Goal: Navigation & Orientation: Go to known website

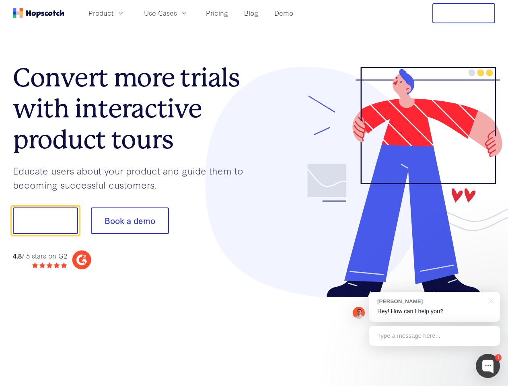
click at [254, 193] on div at bounding box center [374, 182] width 241 height 231
click at [113, 13] on span "Product" at bounding box center [101, 13] width 25 height 10
click at [177, 13] on span "Use Cases" at bounding box center [160, 13] width 33 height 10
click at [464, 13] on button "Free Trial" at bounding box center [463, 13] width 63 height 20
click at [45, 221] on button "Show me!" at bounding box center [45, 221] width 65 height 27
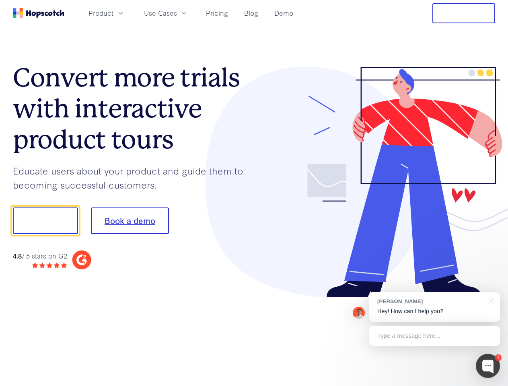
click at [130, 221] on button "Book a demo" at bounding box center [130, 221] width 78 height 27
click at [488, 366] on div at bounding box center [488, 366] width 24 height 24
click at [434, 307] on div "[PERSON_NAME] Hey! How can I help you?" at bounding box center [434, 307] width 131 height 30
click at [490, 300] on div at bounding box center [424, 220] width 151 height 268
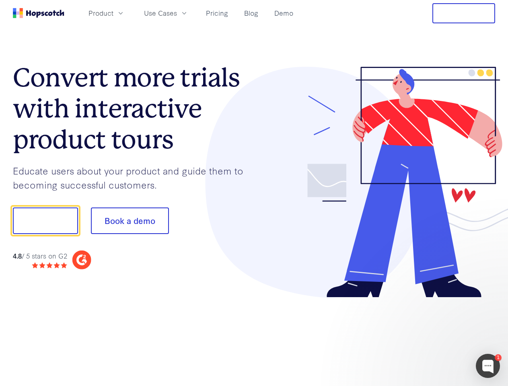
click at [434, 336] on div at bounding box center [424, 274] width 151 height 161
